Goal: Information Seeking & Learning: Learn about a topic

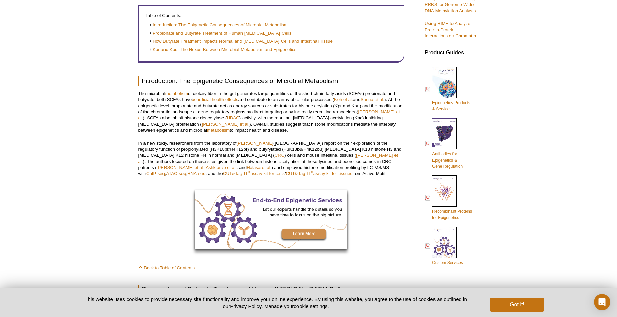
scroll to position [256, 0]
click at [510, 314] on pint-cookie-banner "This website uses cookies to provide necessary site functionality and improve y…" at bounding box center [308, 302] width 617 height 28
click at [508, 302] on button "Got it!" at bounding box center [517, 305] width 54 height 14
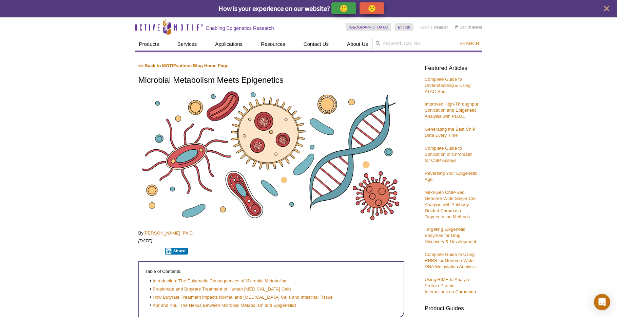
scroll to position [275, 0]
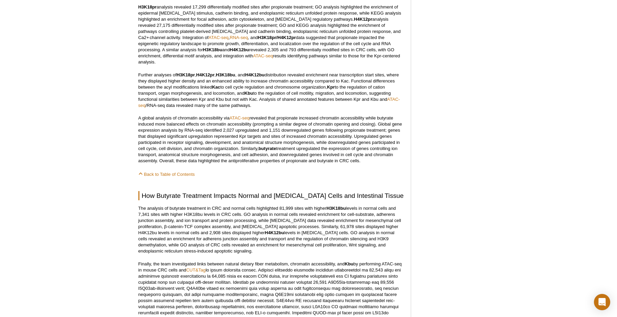
scroll to position [585, 0]
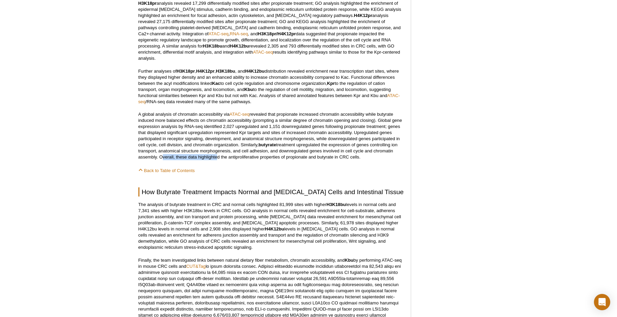
drag, startPoint x: 159, startPoint y: 150, endPoint x: 215, endPoint y: 151, distance: 55.6
click at [215, 151] on p "A global analysis of chromatin accessibility via ATAC-seq revealed that propion…" at bounding box center [271, 135] width 266 height 49
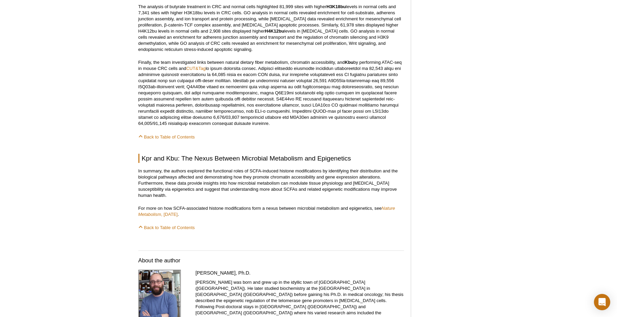
scroll to position [837, 0]
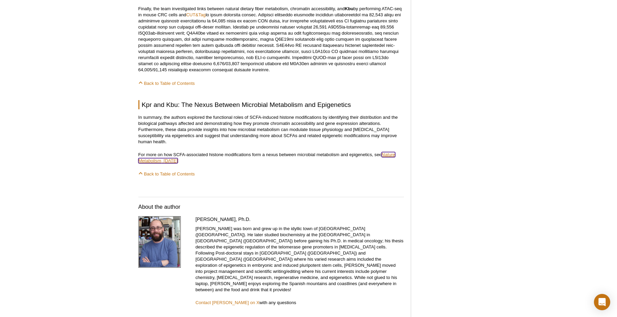
click at [181, 152] on link "Nature Metabolism , [DATE]" at bounding box center [266, 157] width 257 height 11
